Goal: Transaction & Acquisition: Book appointment/travel/reservation

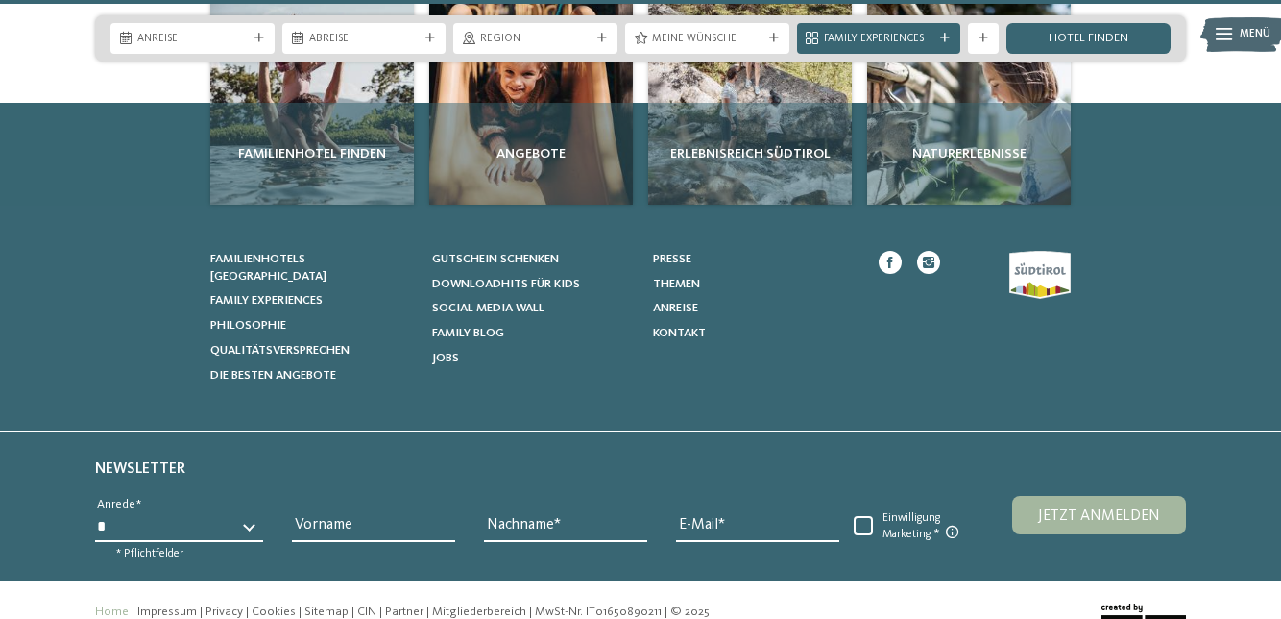
click at [530, 302] on span "Social Media Wall" at bounding box center [488, 308] width 112 height 12
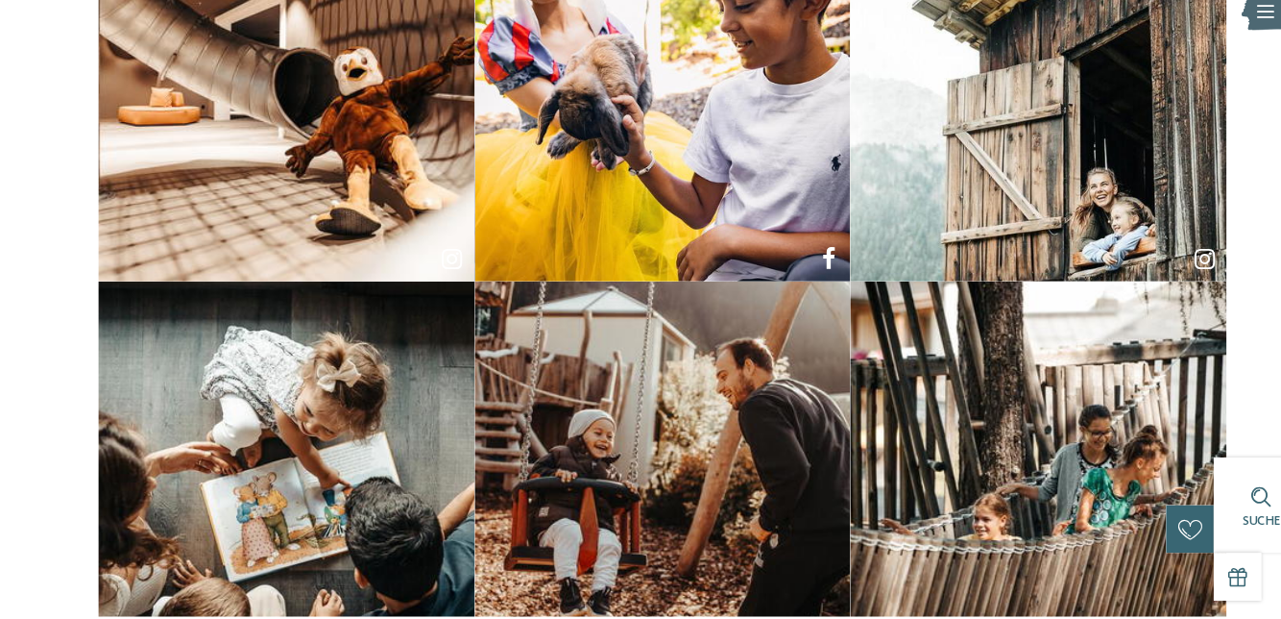
scroll to position [664, 0]
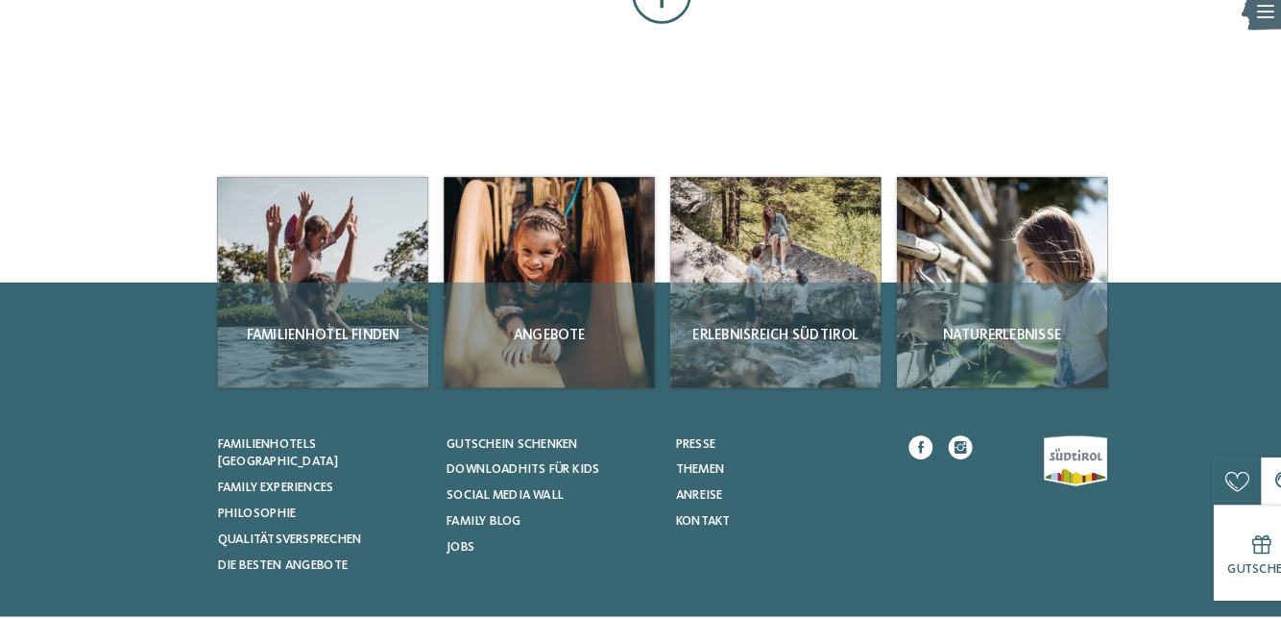
click at [546, 344] on span "Angebote" at bounding box center [531, 346] width 188 height 19
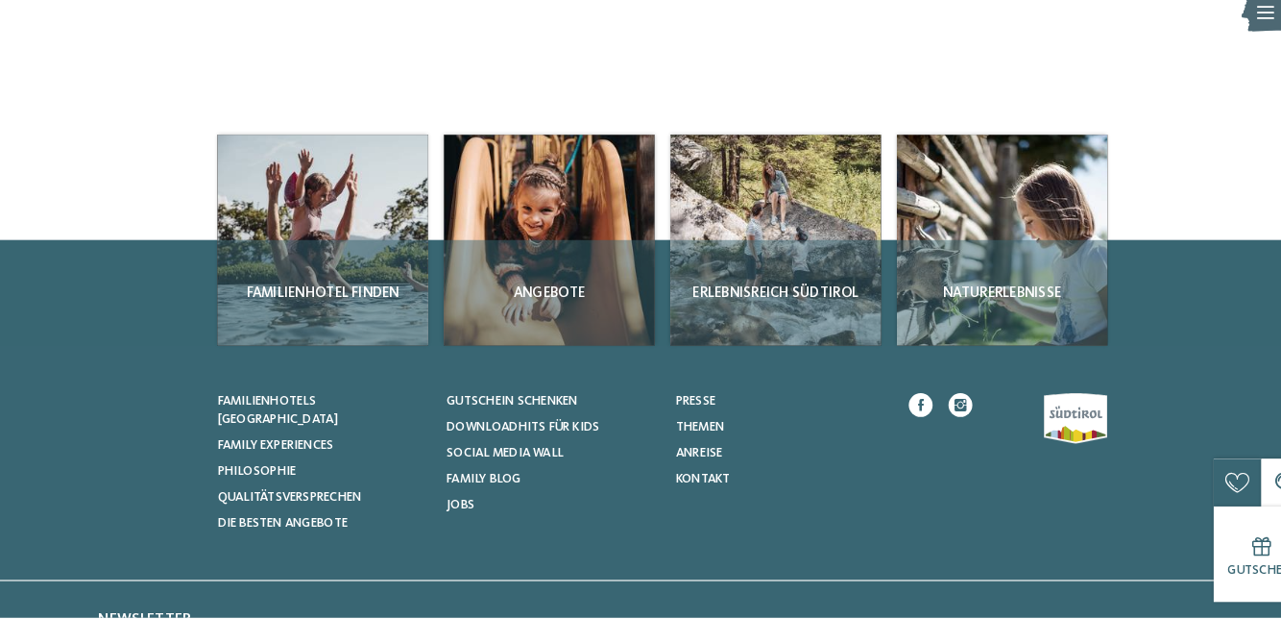
scroll to position [1440, 0]
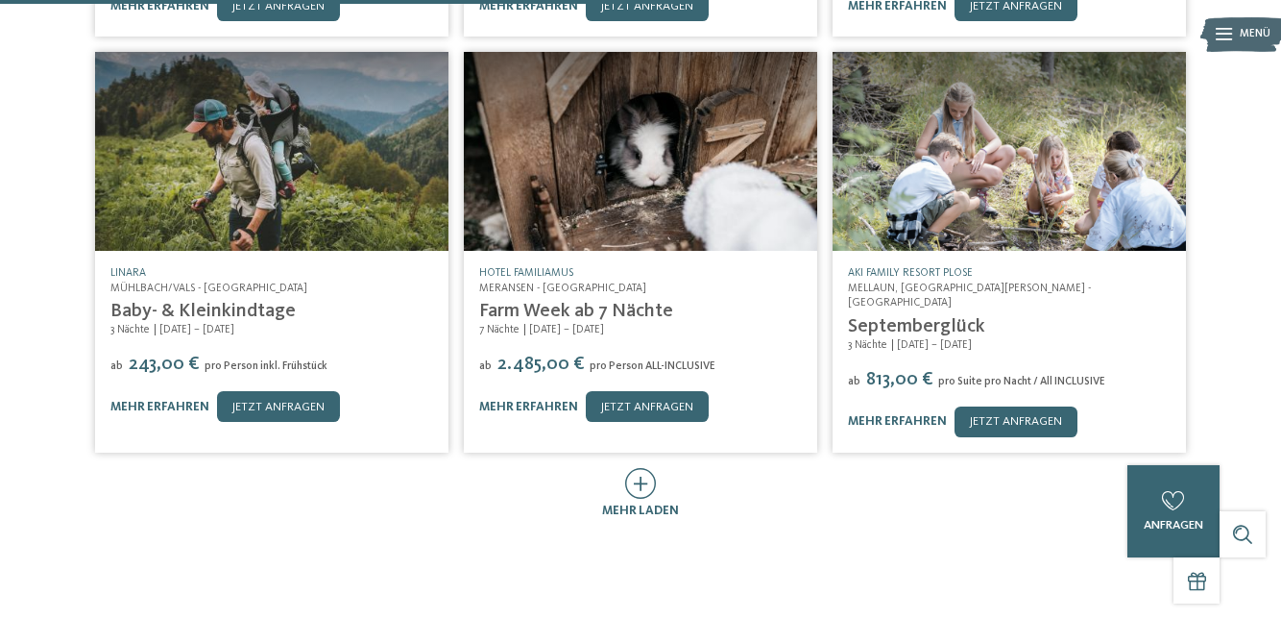
scroll to position [774, 0]
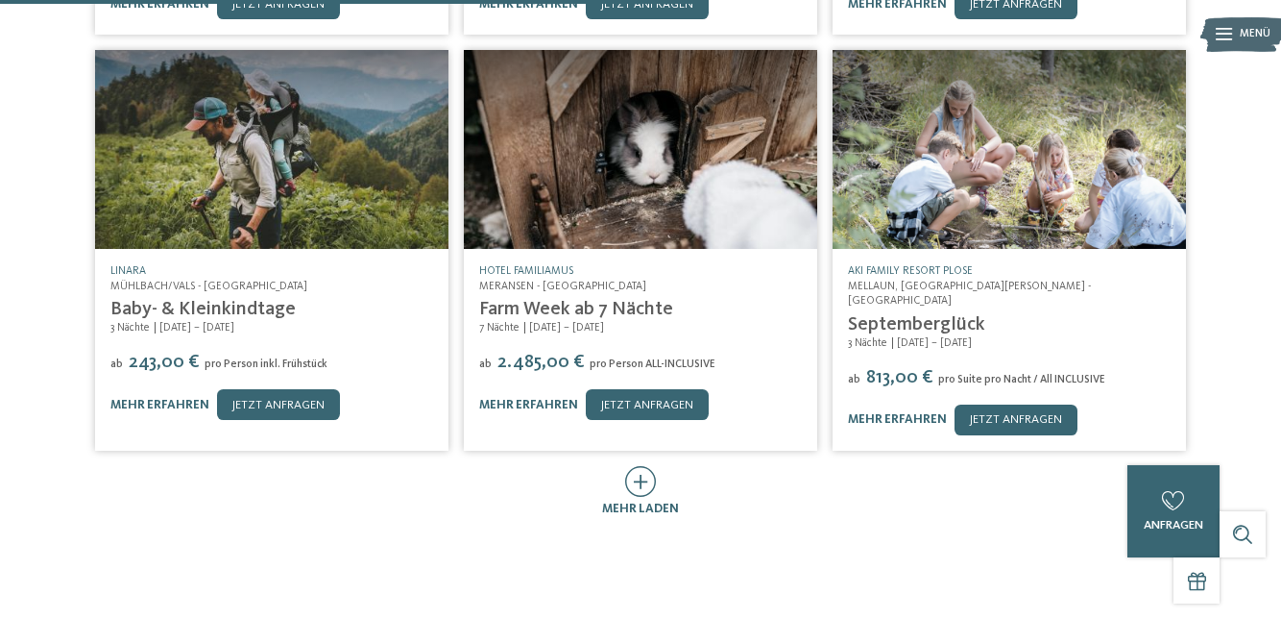
click at [642, 502] on span "mehr laden" at bounding box center [640, 508] width 77 height 12
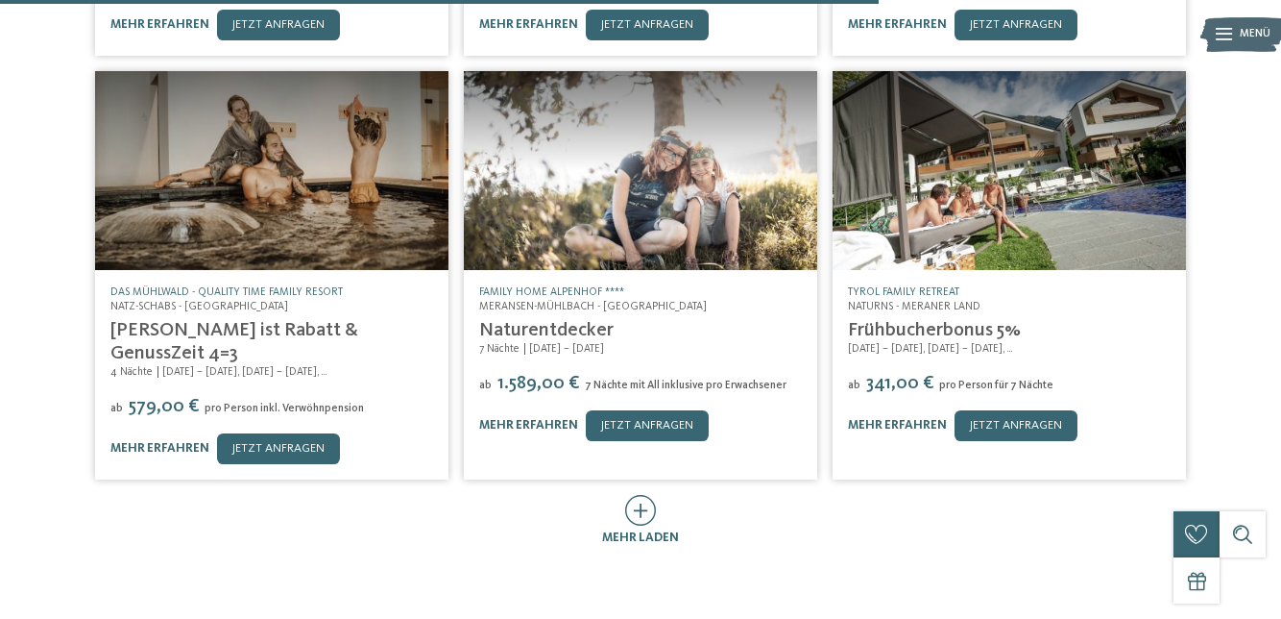
scroll to position [1571, 0]
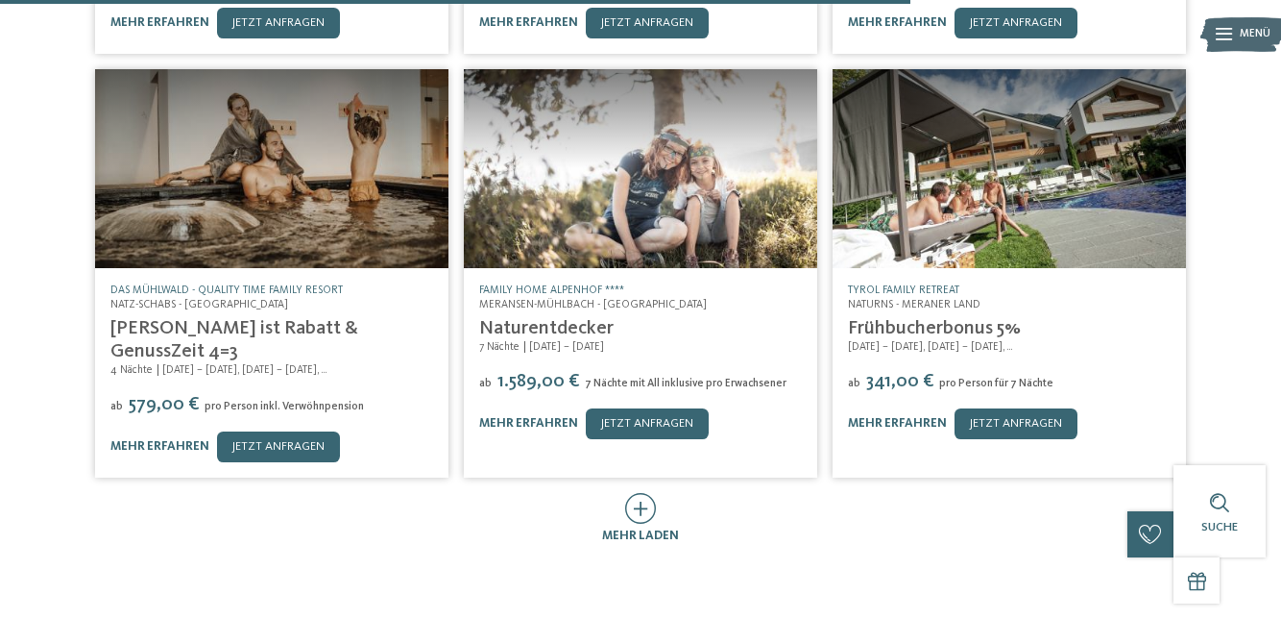
click at [658, 493] on div "mehr laden" at bounding box center [640, 519] width 77 height 52
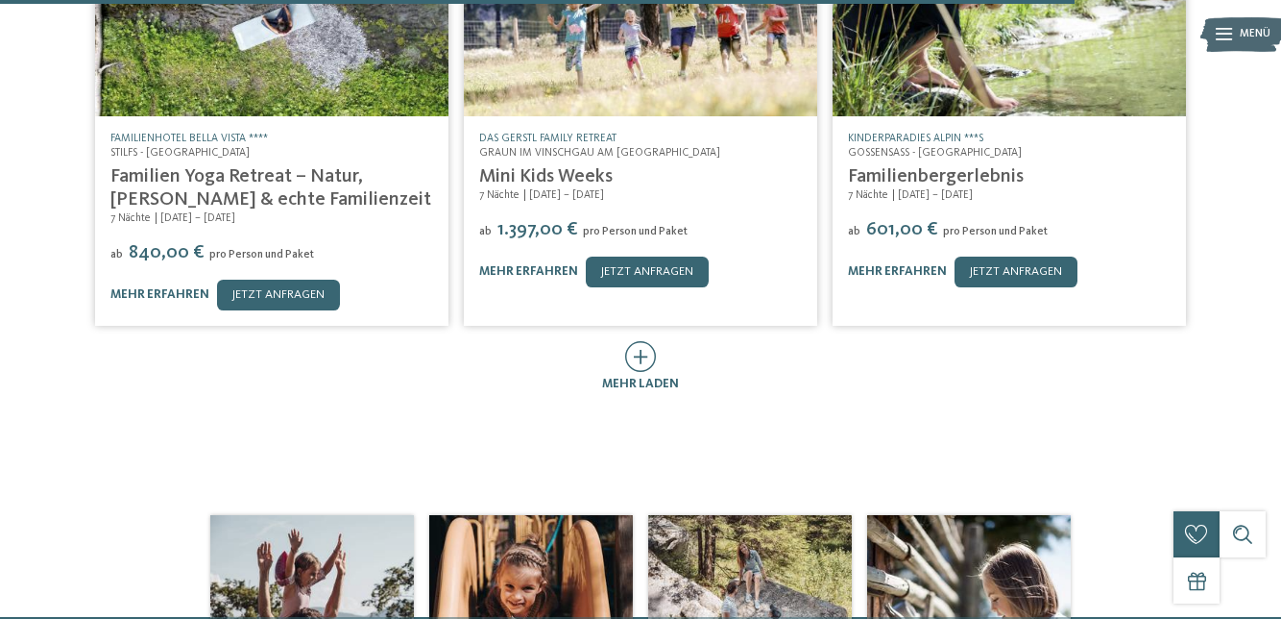
scroll to position [2557, 0]
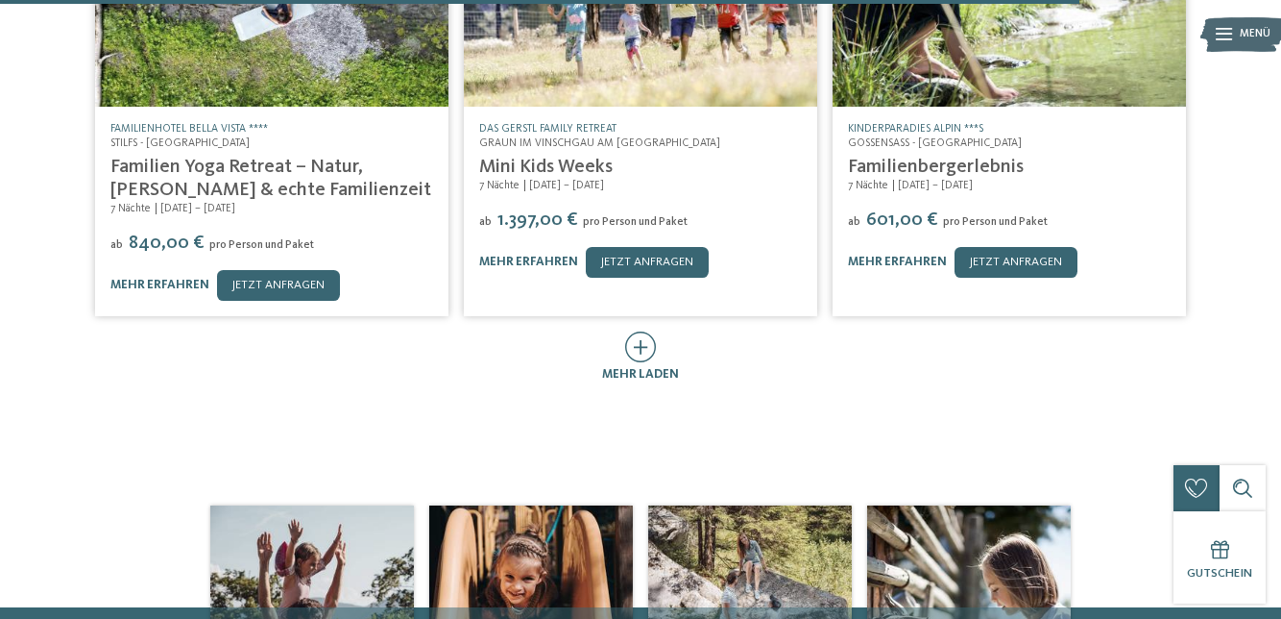
click at [652, 368] on span "mehr laden" at bounding box center [640, 374] width 77 height 12
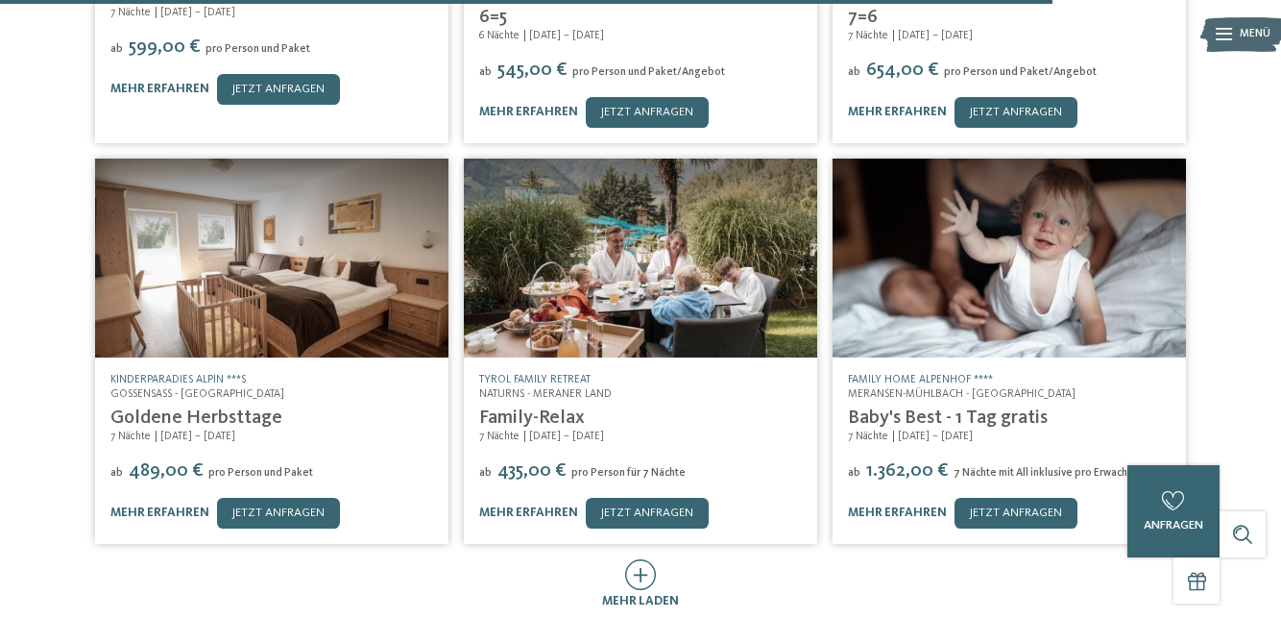
scroll to position [3155, 0]
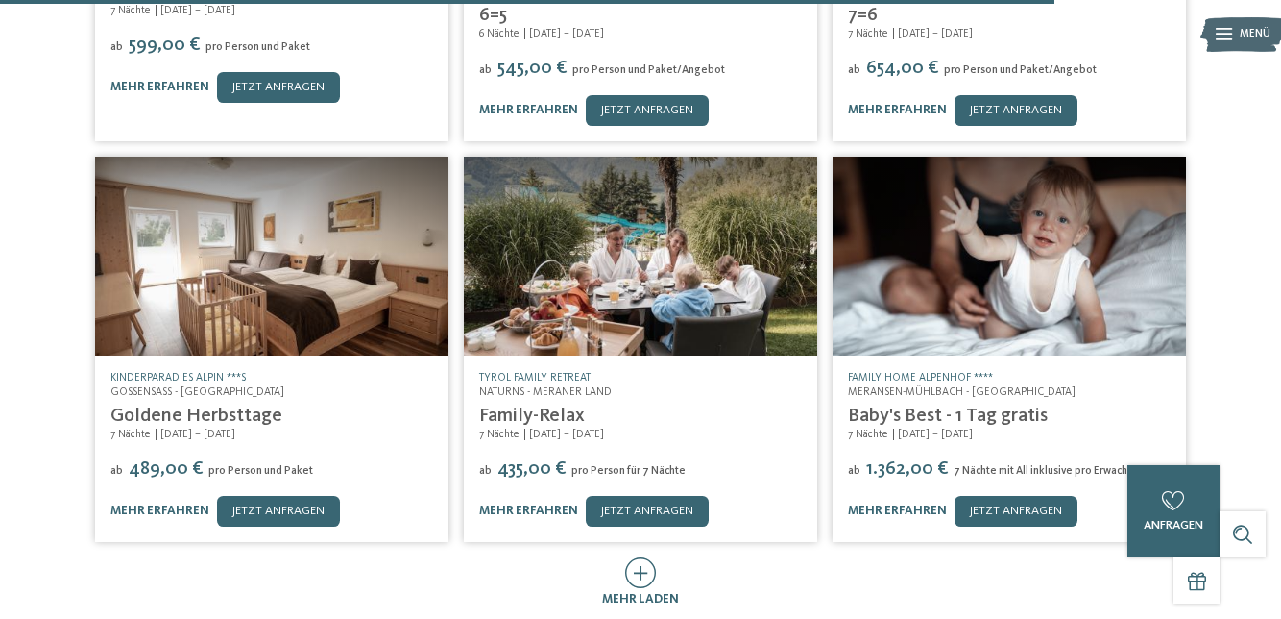
click at [632, 557] on icon at bounding box center [641, 572] width 32 height 31
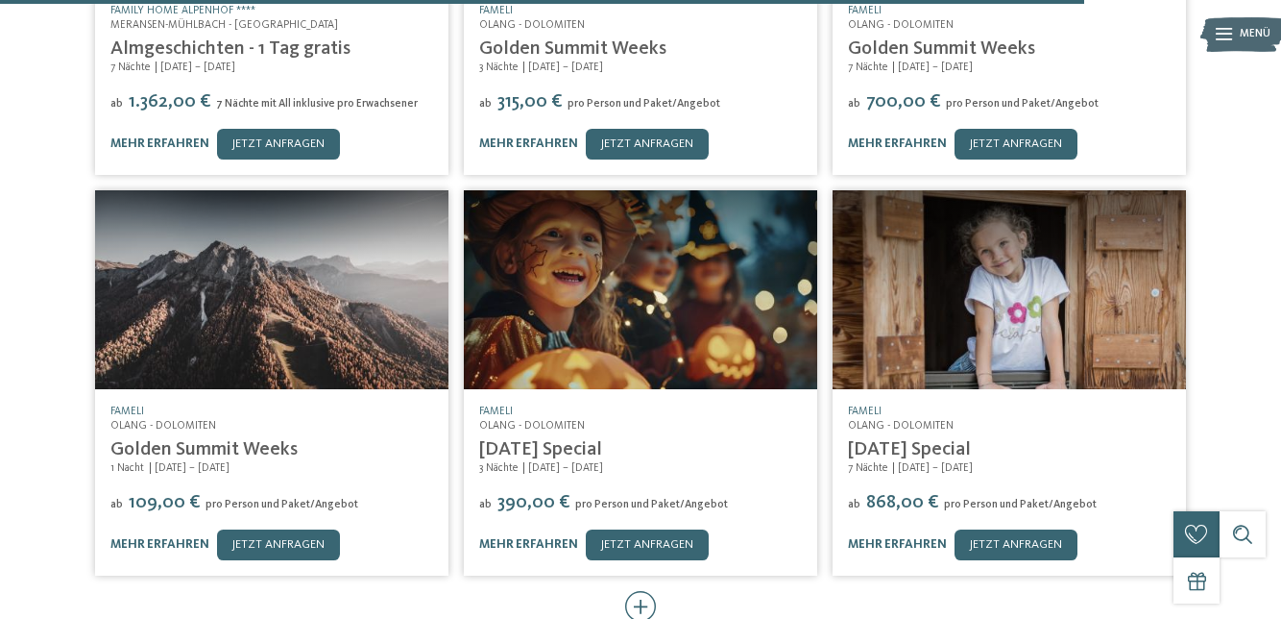
scroll to position [3925, 0]
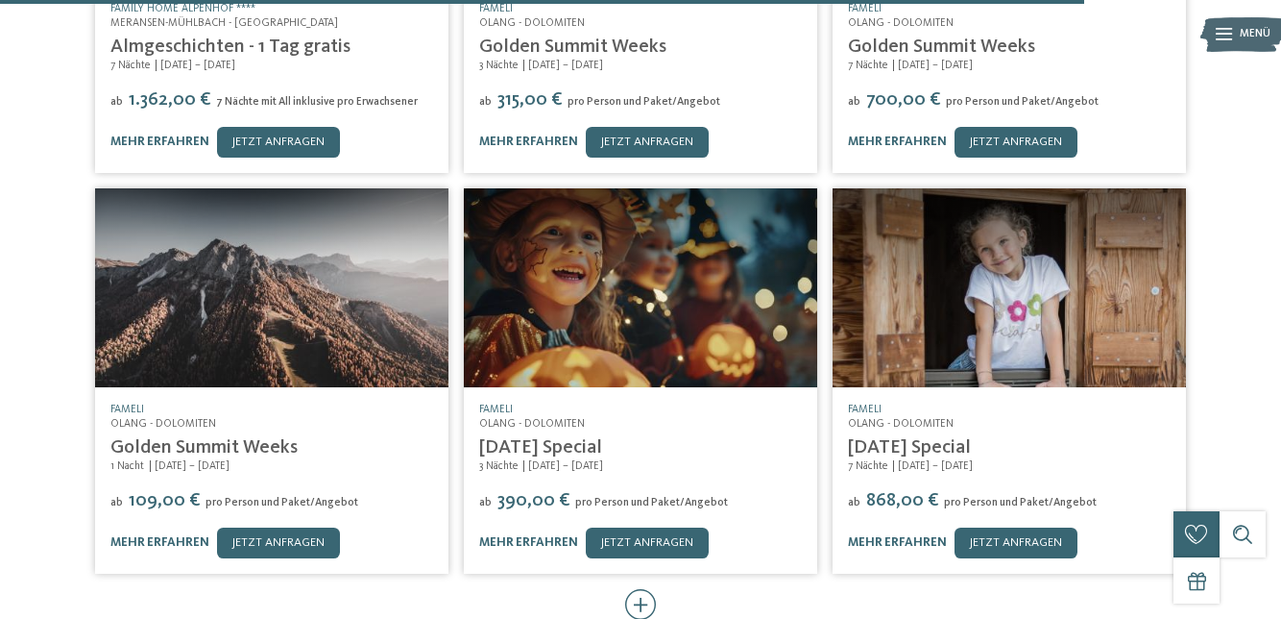
click at [650, 589] on div at bounding box center [641, 605] width 32 height 33
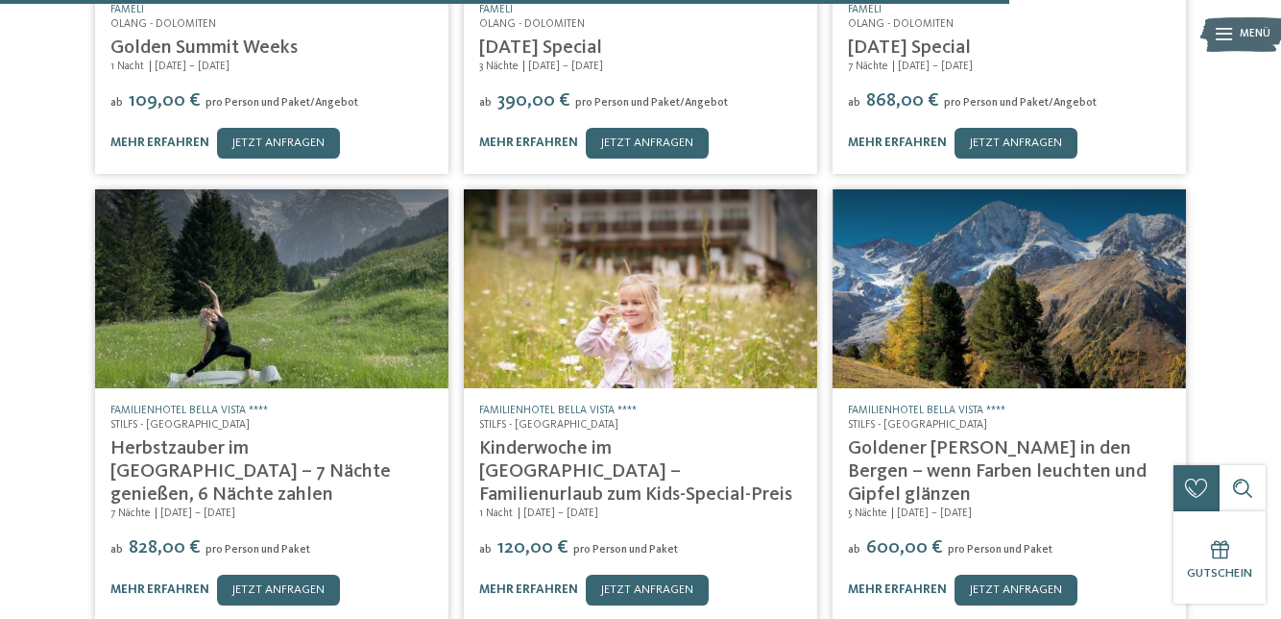
scroll to position [4326, 0]
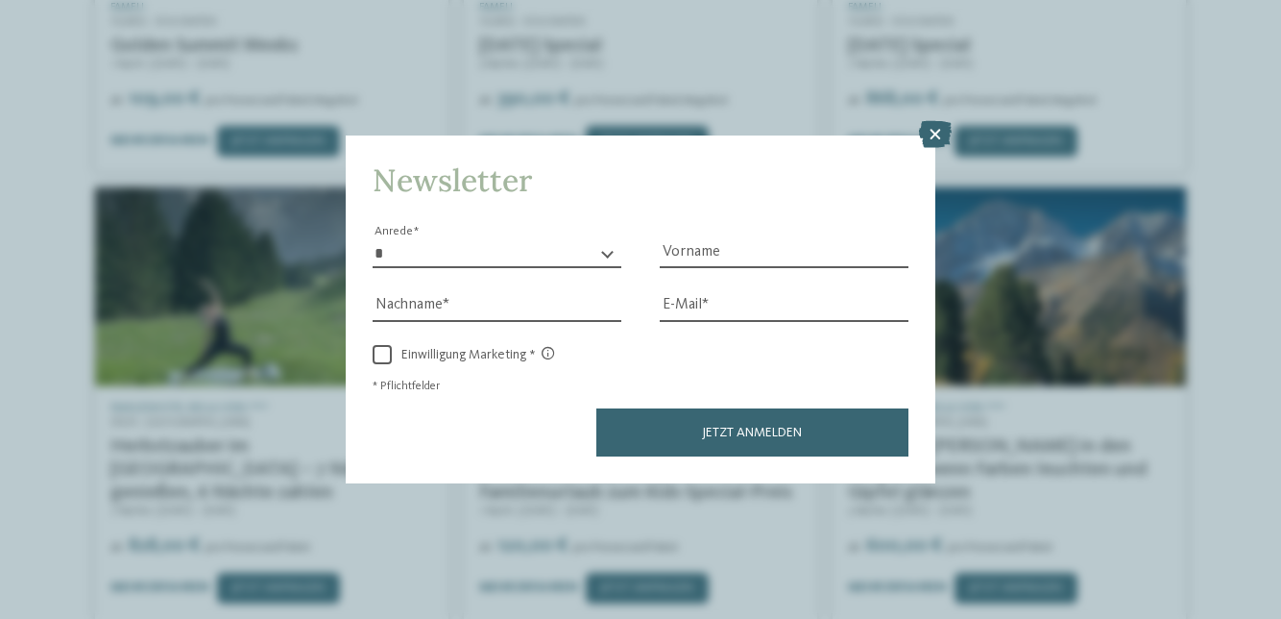
click at [930, 148] on icon at bounding box center [935, 134] width 33 height 27
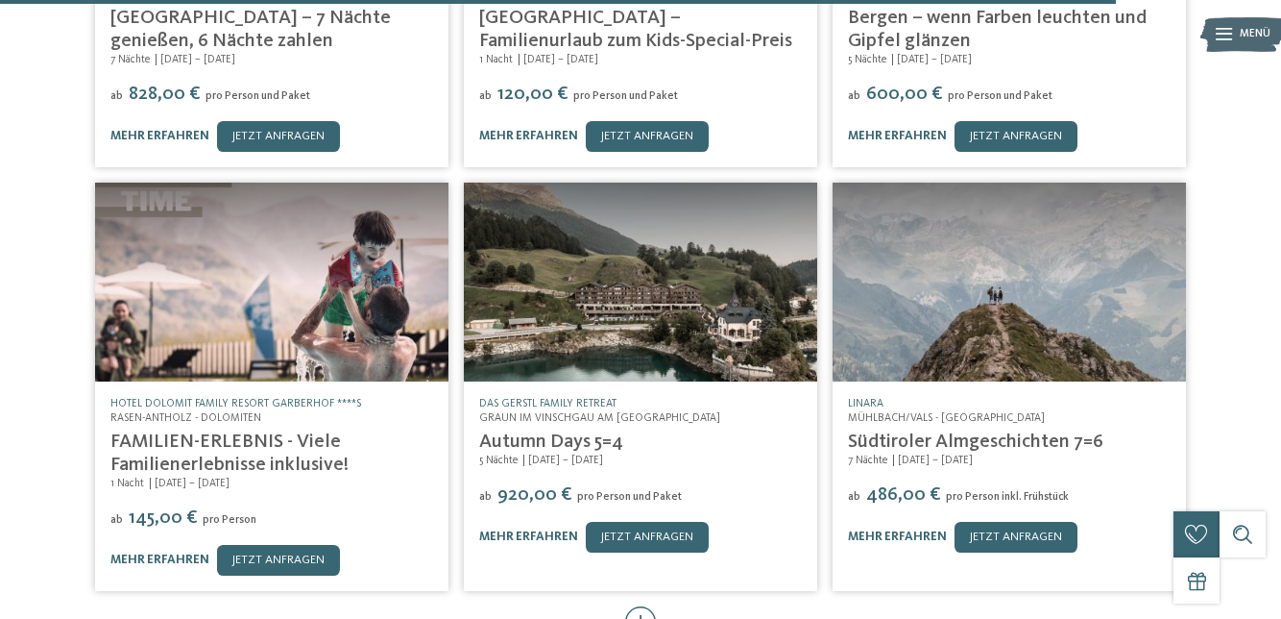
scroll to position [4778, 0]
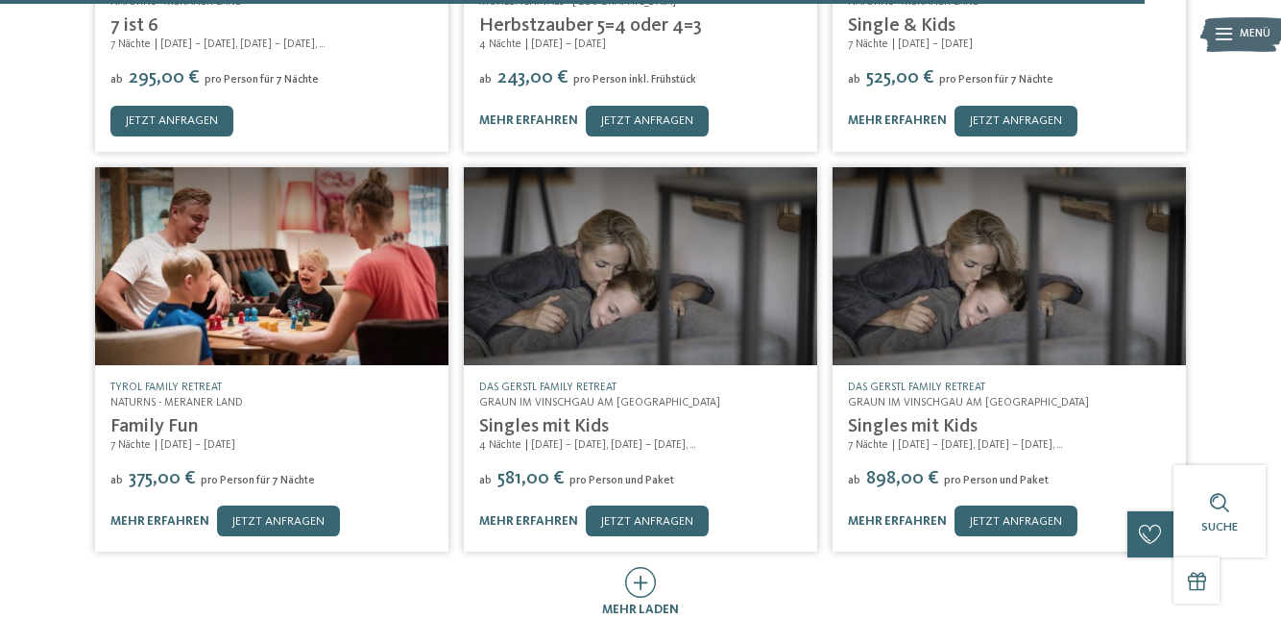
scroll to position [5619, 0]
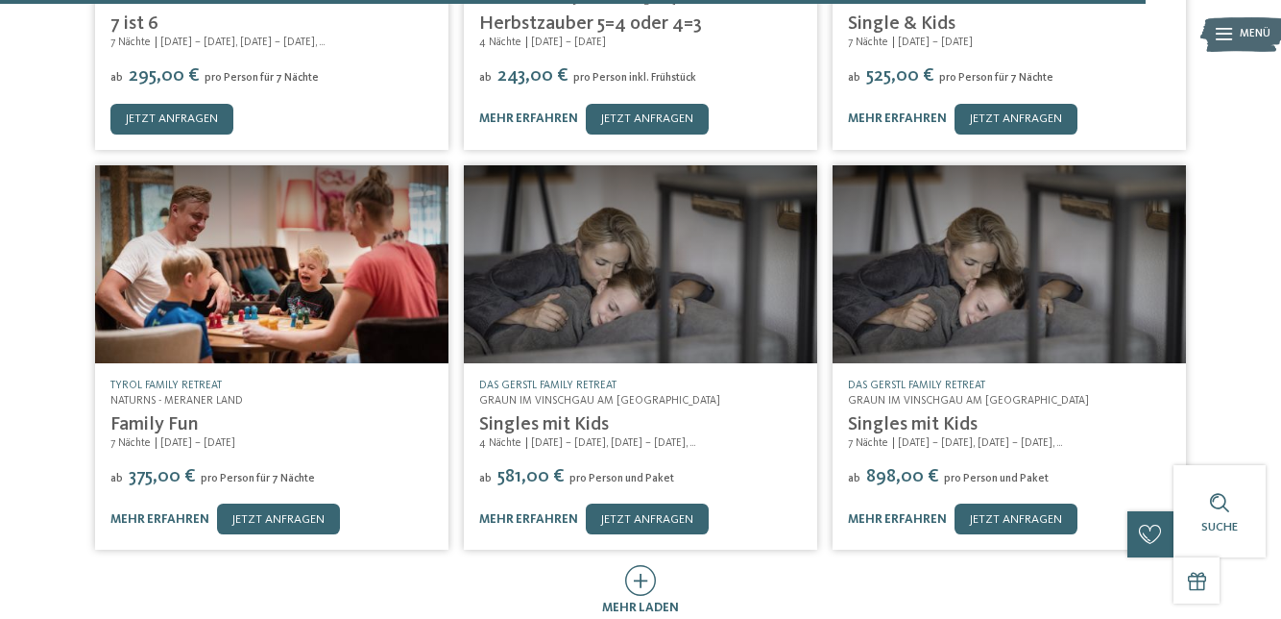
click at [625, 565] on icon at bounding box center [641, 580] width 32 height 31
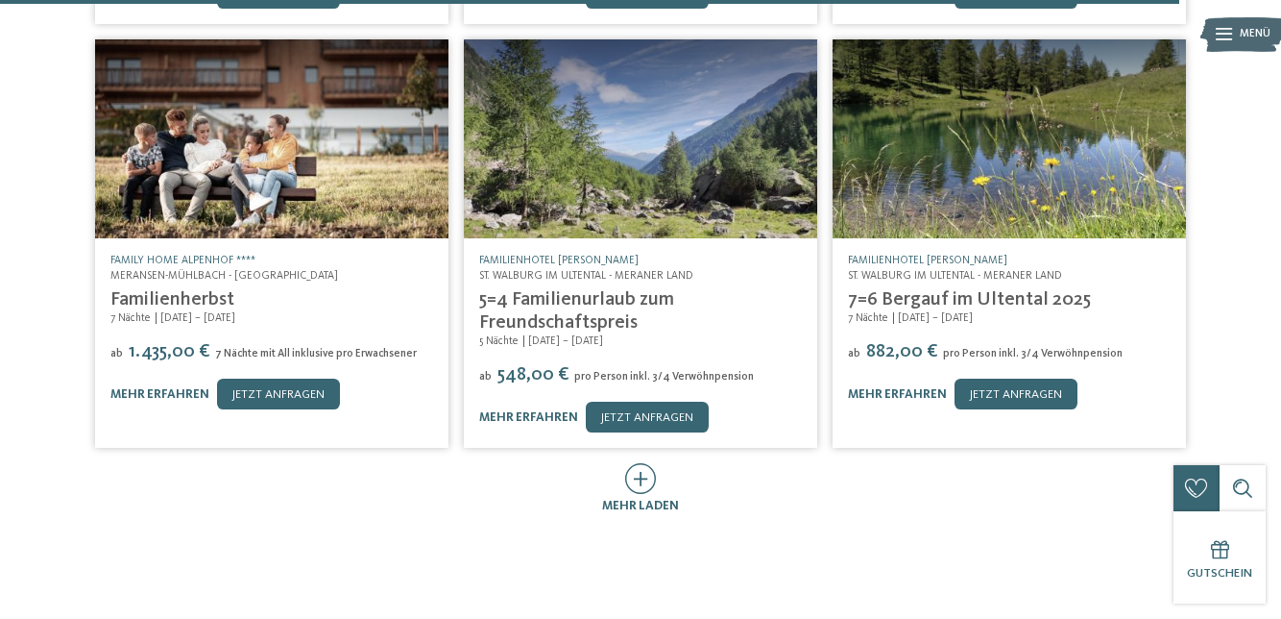
scroll to position [6546, 0]
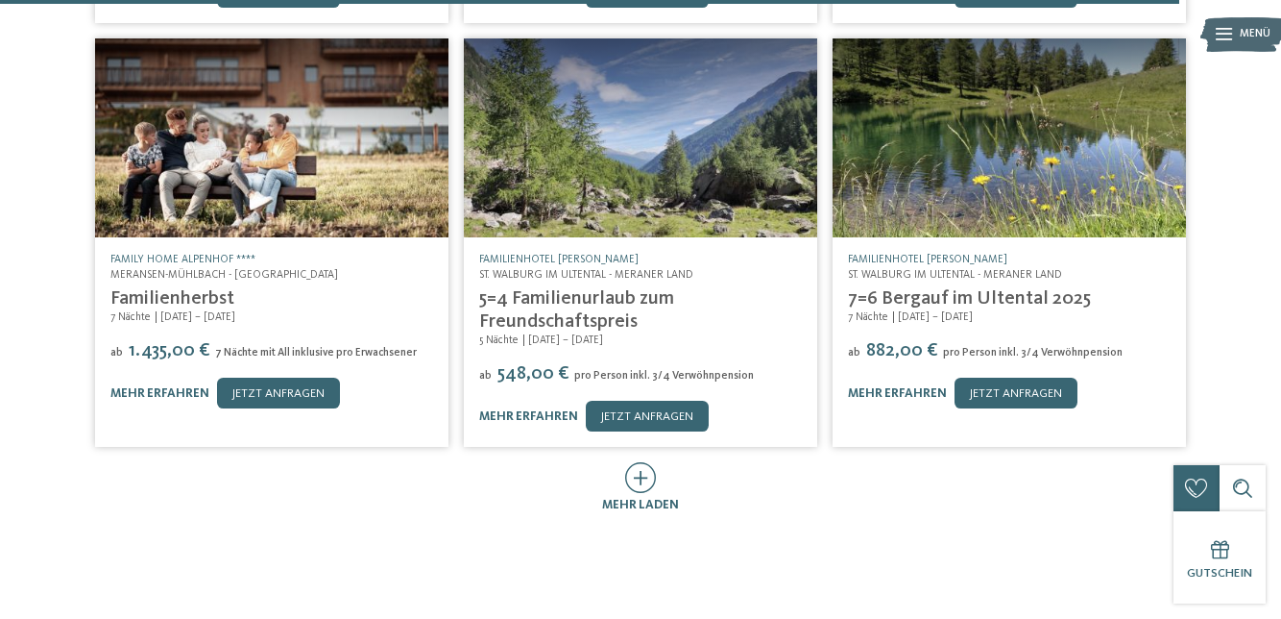
click at [644, 499] on span "mehr laden" at bounding box center [640, 505] width 77 height 12
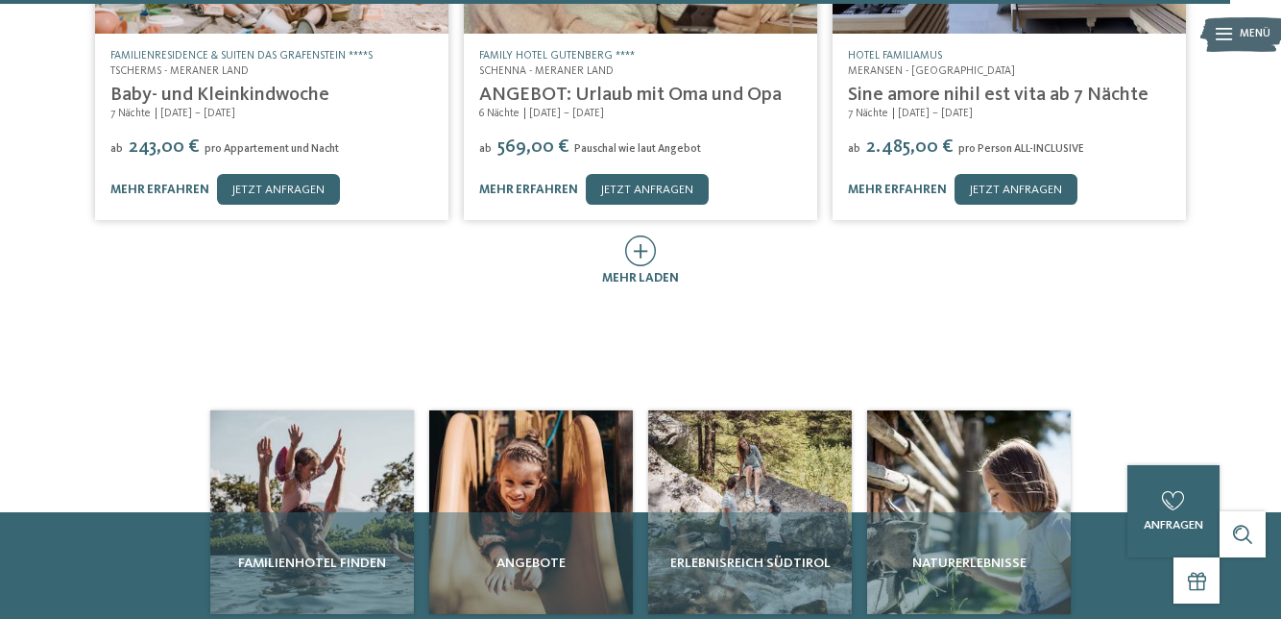
scroll to position [7600, 0]
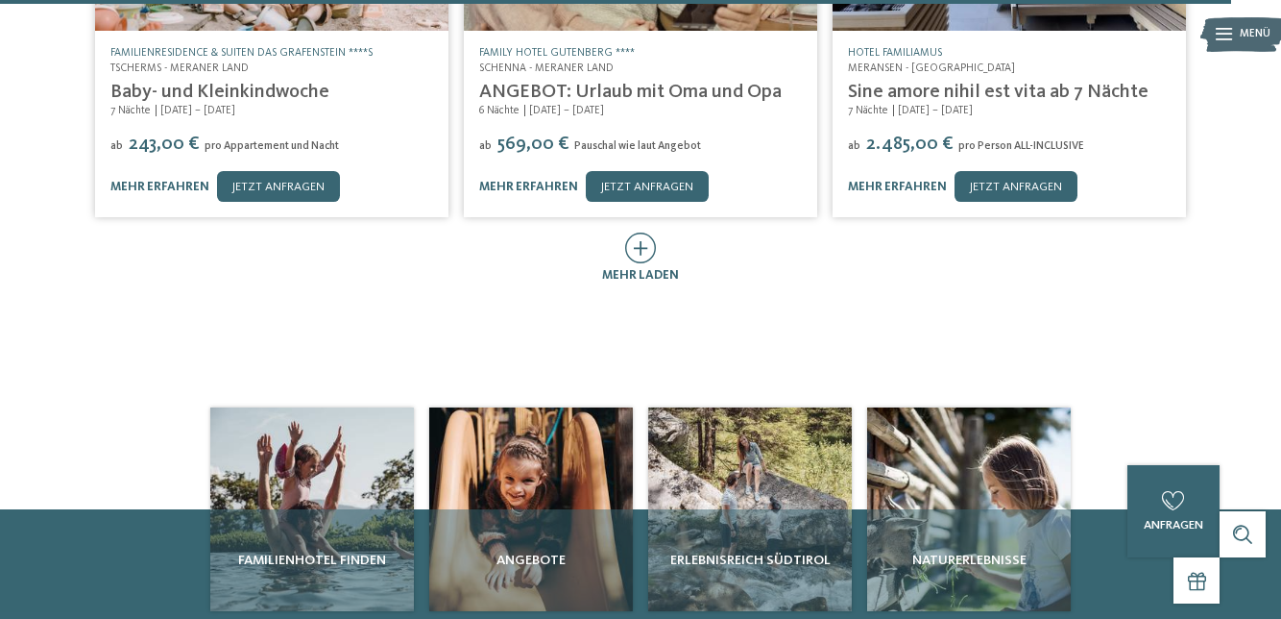
click at [647, 269] on span "mehr laden" at bounding box center [640, 275] width 77 height 12
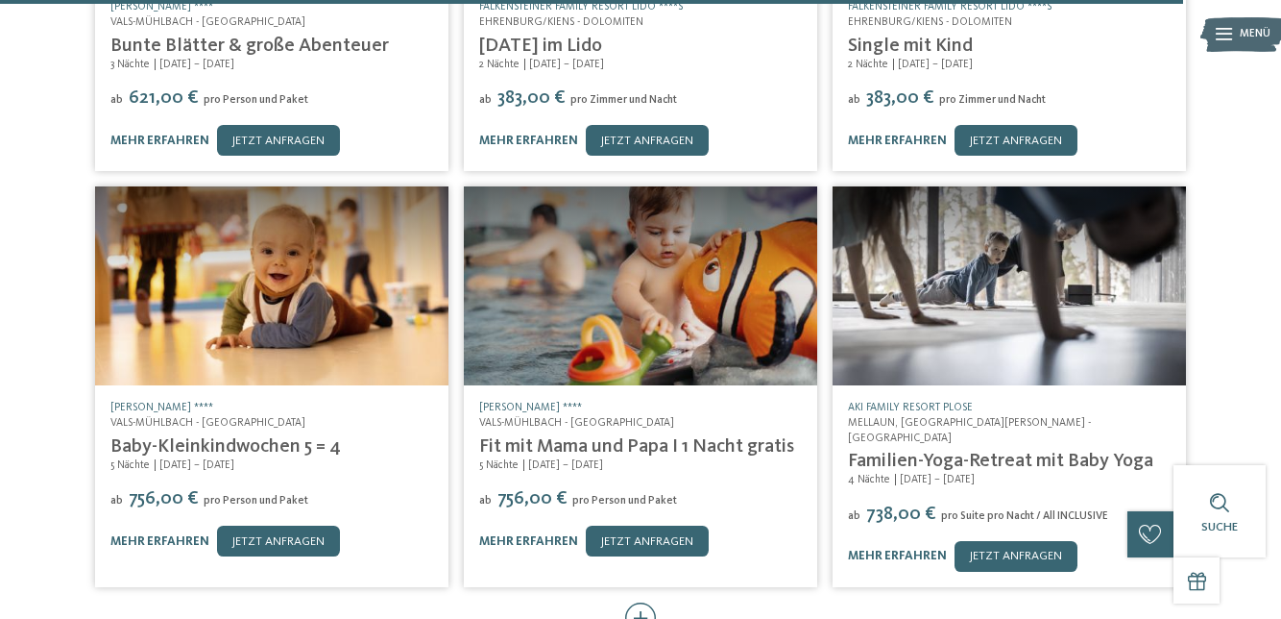
scroll to position [8049, 0]
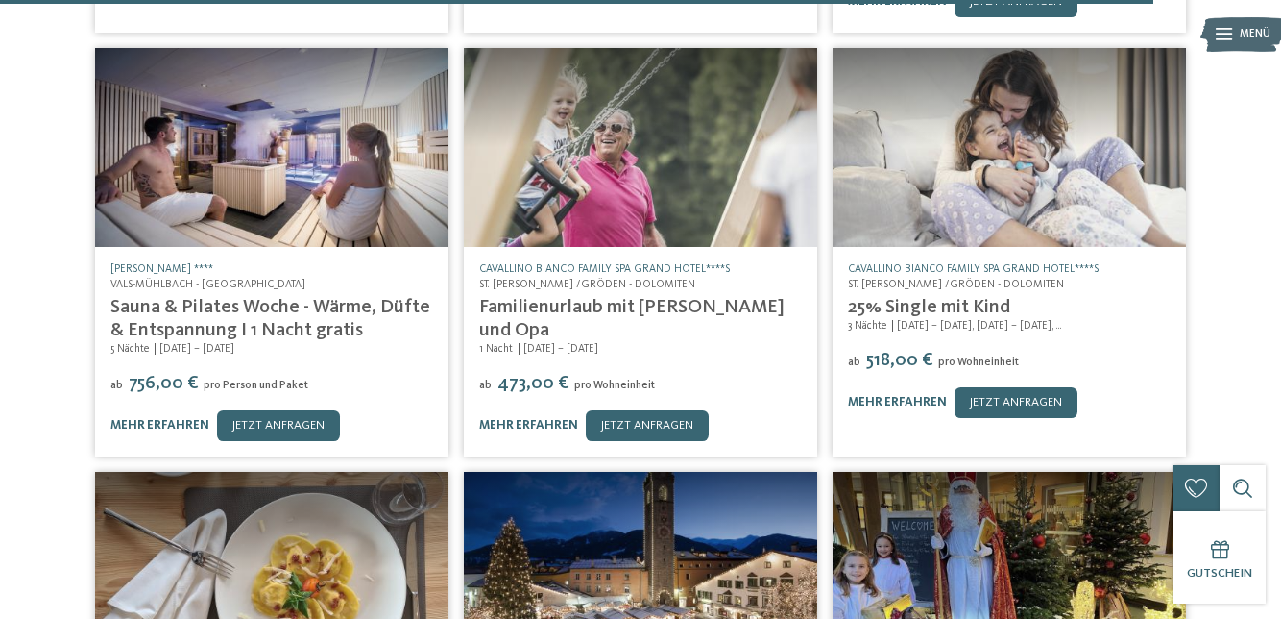
scroll to position [8609, 0]
